Goal: Navigation & Orientation: Understand site structure

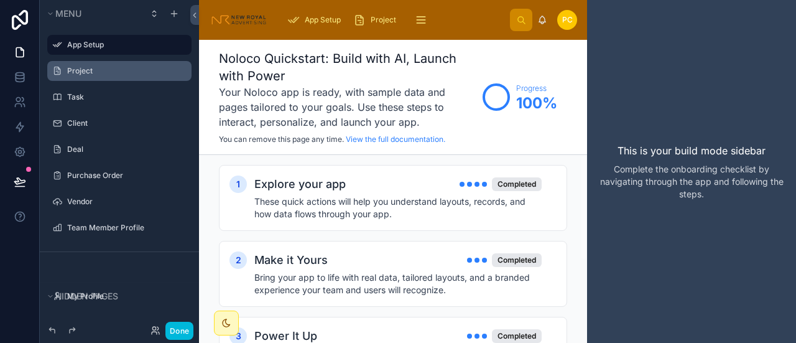
click at [75, 68] on label "Project" at bounding box center [125, 71] width 117 height 10
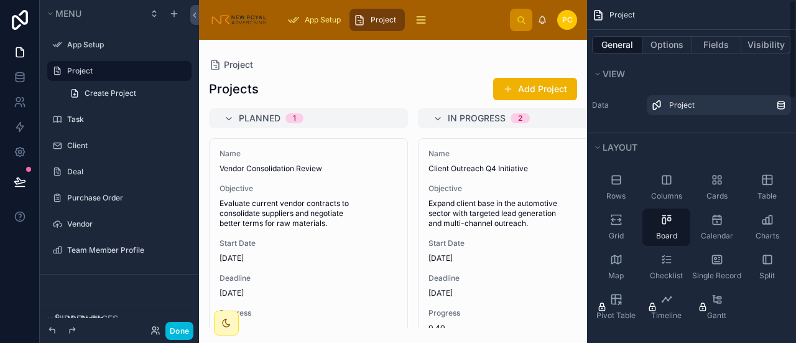
drag, startPoint x: 585, startPoint y: 225, endPoint x: 591, endPoint y: 278, distance: 53.8
click at [593, 276] on div "App Setup Project Task Client Deal Purchase Order Vendor Team Member Profile pc…" at bounding box center [497, 171] width 597 height 343
click at [580, 312] on div at bounding box center [393, 191] width 388 height 303
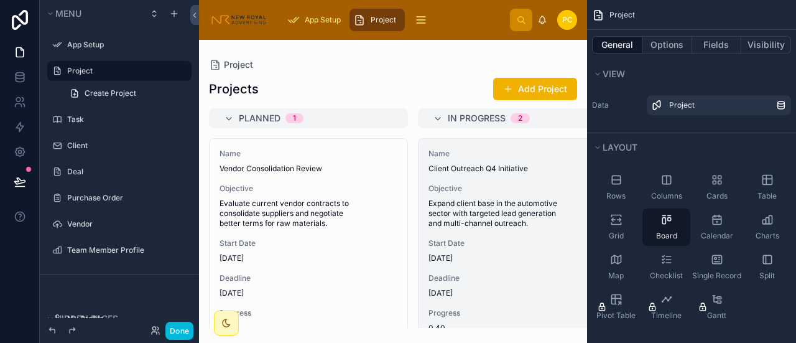
click at [573, 318] on div "Progress 0.40" at bounding box center [518, 320] width 178 height 25
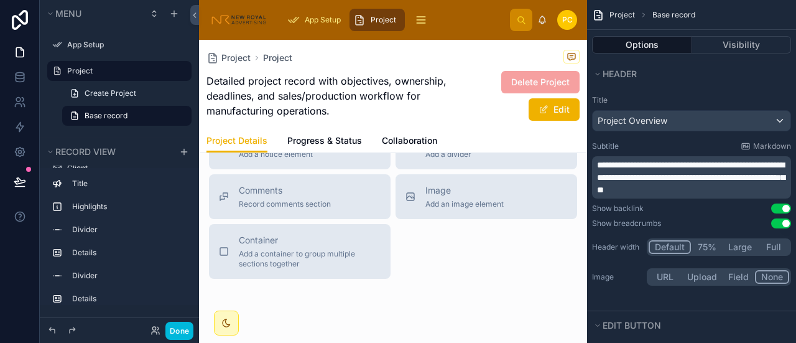
scroll to position [1057, 0]
click at [83, 70] on label "Project" at bounding box center [125, 71] width 117 height 10
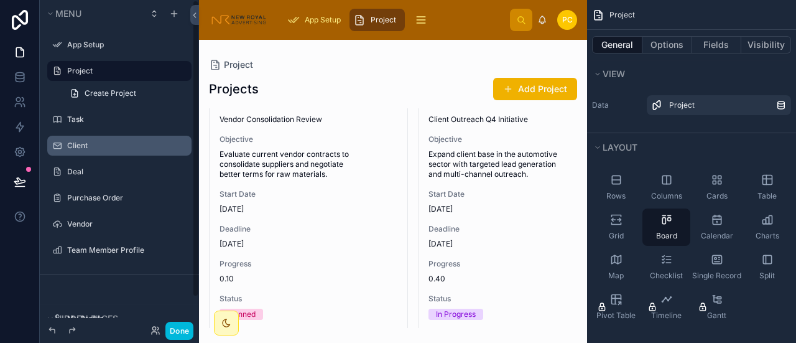
click at [91, 141] on label "Client" at bounding box center [125, 146] width 117 height 10
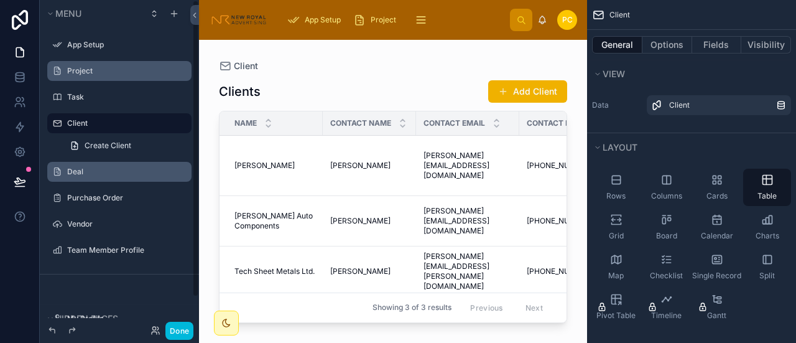
click at [76, 179] on div "Deal" at bounding box center [119, 172] width 139 height 20
click at [83, 172] on label "Deal" at bounding box center [125, 172] width 117 height 10
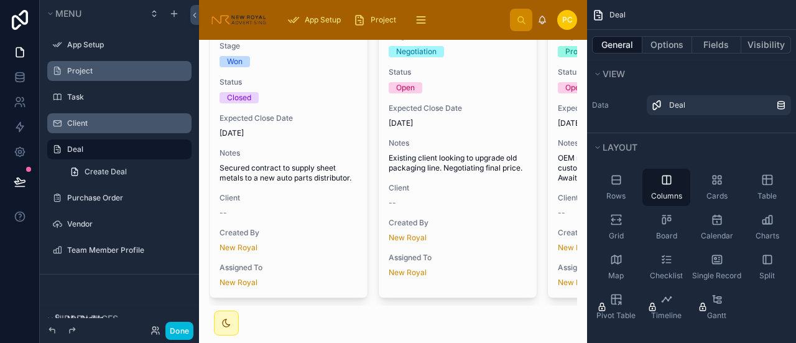
scroll to position [186, 0]
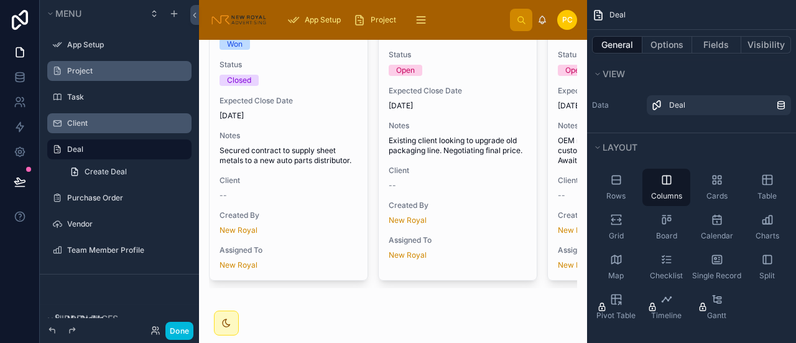
drag, startPoint x: 402, startPoint y: 281, endPoint x: 459, endPoint y: 278, distance: 57.3
click at [459, 278] on div at bounding box center [393, 95] width 388 height 465
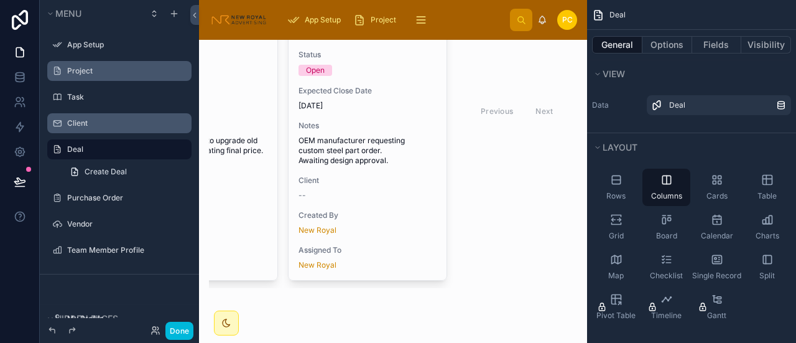
scroll to position [0, 268]
click at [101, 197] on label "Purchase Order" at bounding box center [125, 198] width 117 height 10
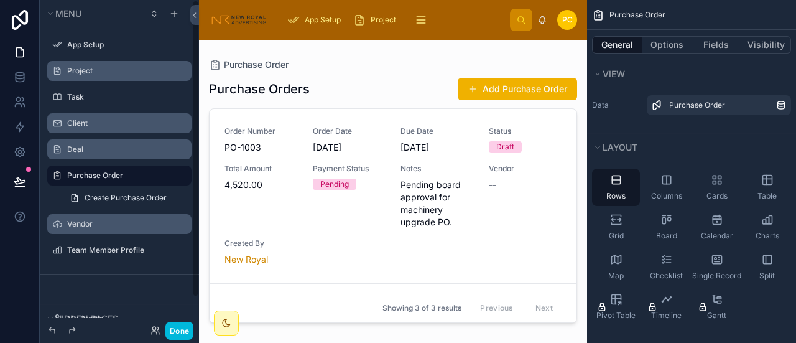
click at [90, 225] on label "Vendor" at bounding box center [125, 224] width 117 height 10
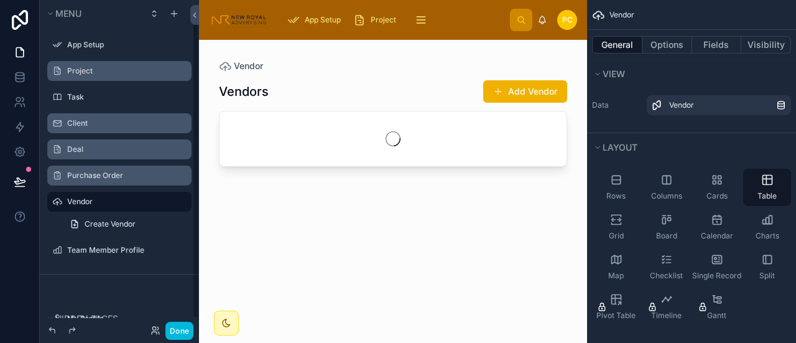
scroll to position [24, 0]
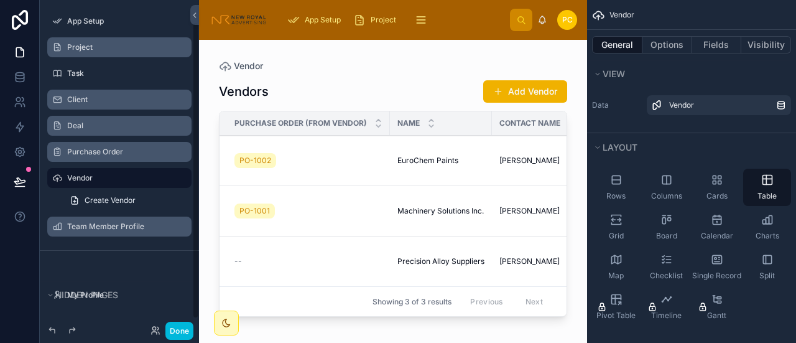
click at [100, 225] on label "Team Member Profile" at bounding box center [125, 226] width 117 height 10
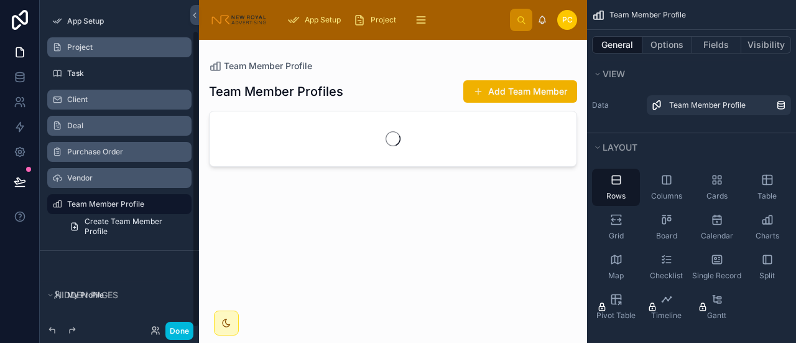
scroll to position [34, 0]
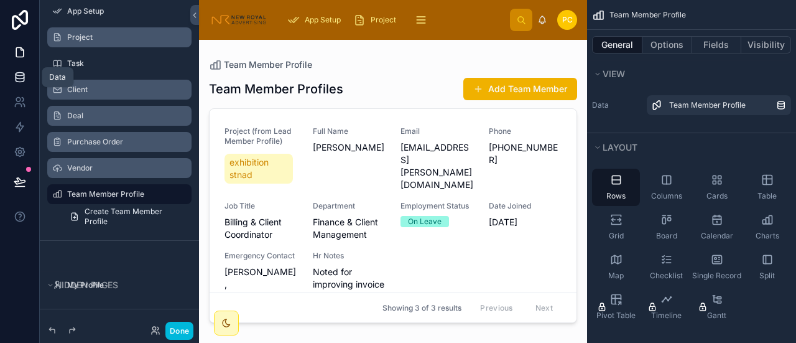
click at [19, 75] on icon at bounding box center [20, 77] width 12 height 12
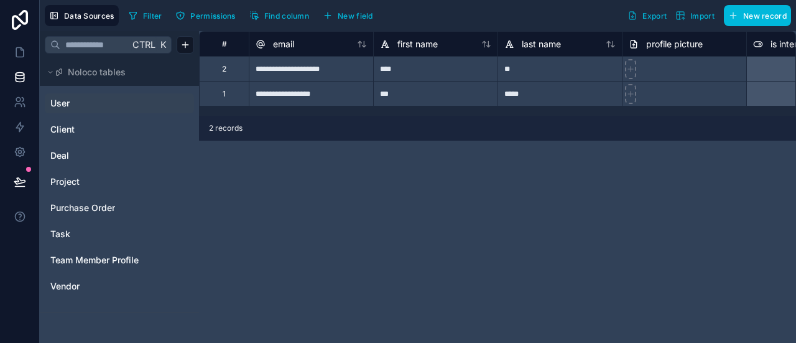
click at [68, 101] on span "User" at bounding box center [59, 103] width 19 height 12
click at [78, 127] on link "Client" at bounding box center [100, 129] width 101 height 12
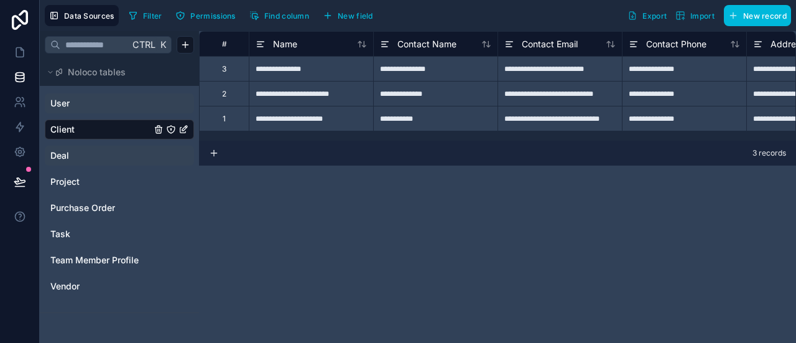
click at [60, 159] on span "Deal" at bounding box center [59, 155] width 19 height 12
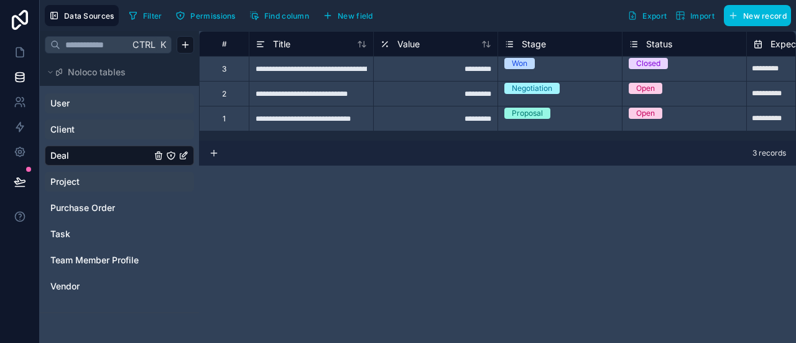
click at [57, 174] on div "Project" at bounding box center [119, 182] width 149 height 20
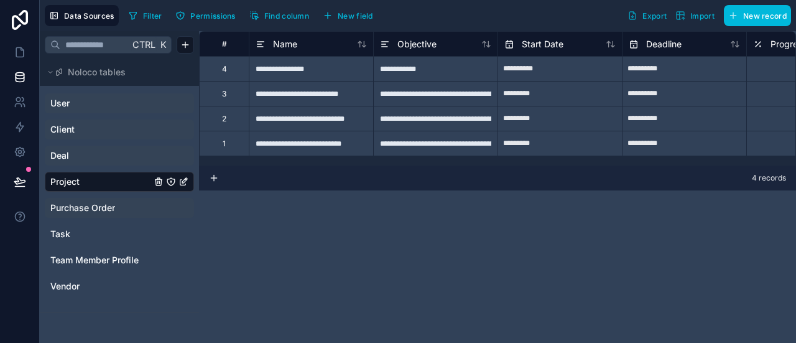
click at [73, 205] on span "Purchase Order" at bounding box center [82, 208] width 65 height 12
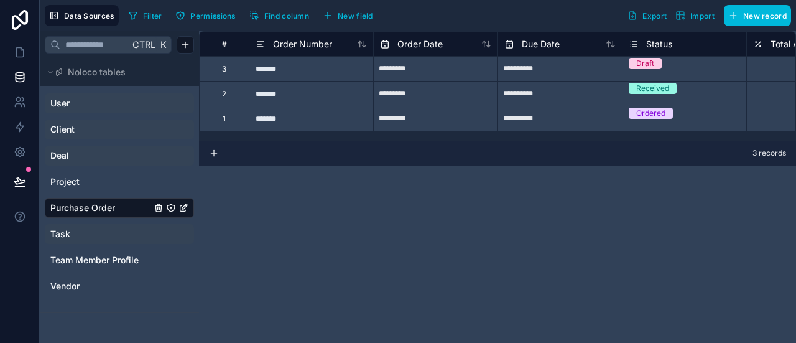
click at [74, 232] on link "Task" at bounding box center [100, 234] width 101 height 12
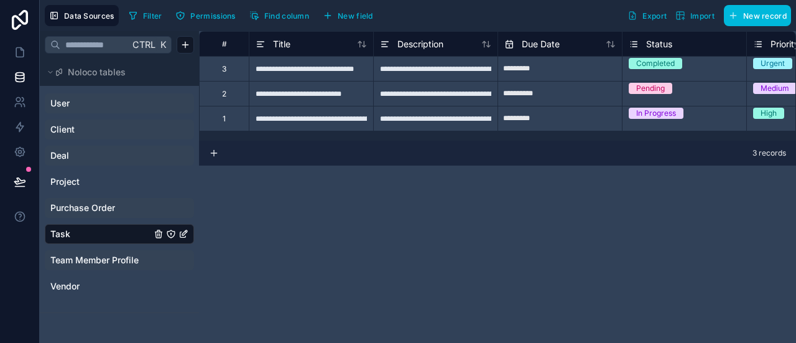
click at [90, 261] on span "Team Member Profile" at bounding box center [94, 260] width 88 height 12
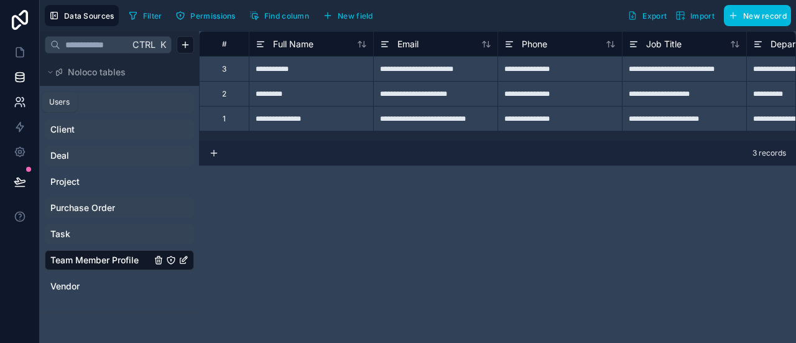
click at [16, 105] on icon at bounding box center [20, 102] width 12 height 12
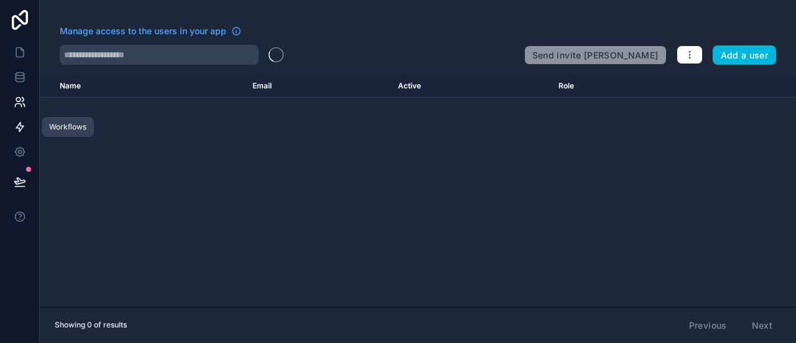
click at [19, 123] on icon at bounding box center [19, 127] width 7 height 9
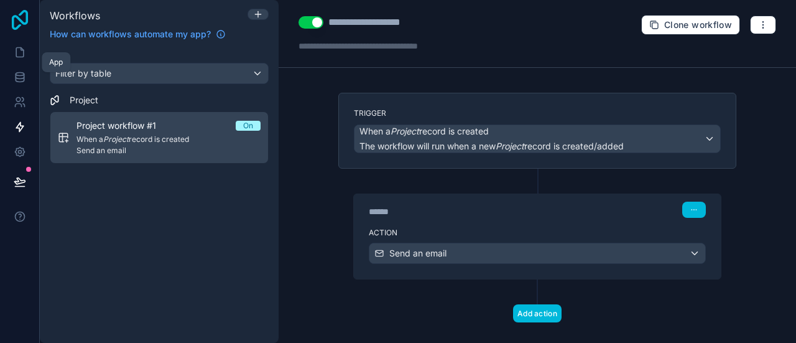
drag, startPoint x: 12, startPoint y: 55, endPoint x: 24, endPoint y: 24, distance: 33.6
click at [12, 55] on link at bounding box center [19, 52] width 39 height 25
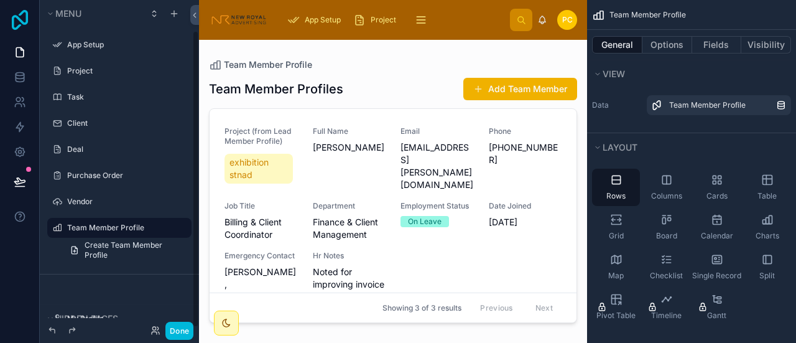
scroll to position [34, 0]
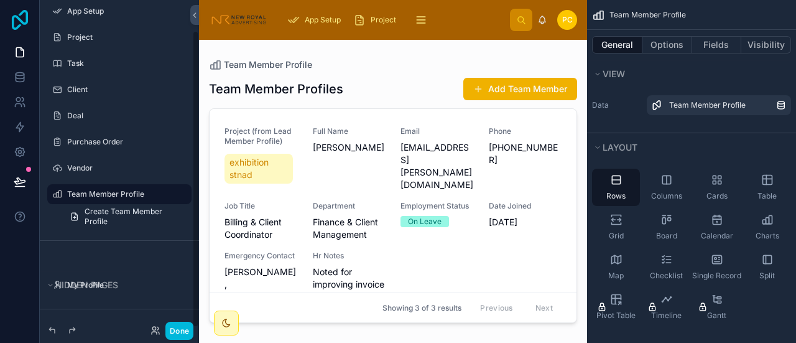
click at [24, 24] on icon at bounding box center [20, 20] width 16 height 20
